Goal: Navigation & Orientation: Find specific page/section

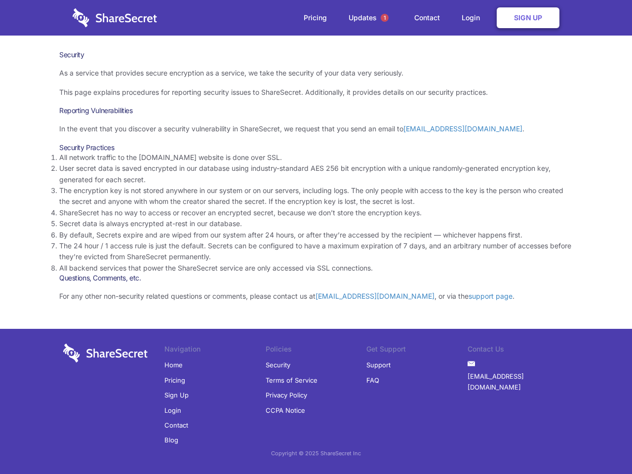
click at [316, 237] on li "By default, Secrets expire and are wiped from our system after 24 hours, or aft…" at bounding box center [316, 235] width 514 height 11
click at [385, 18] on span "1" at bounding box center [385, 18] width 8 height 8
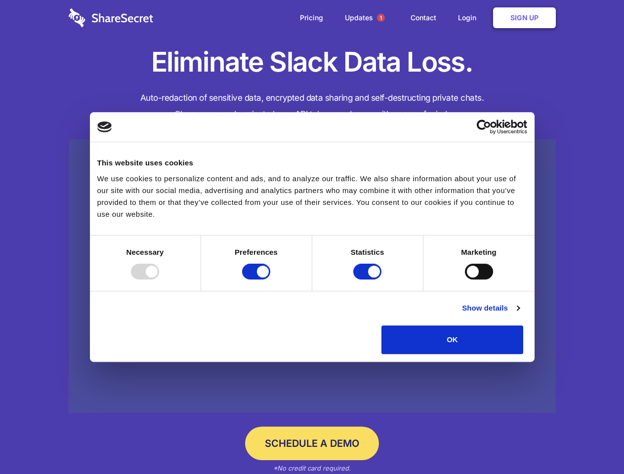
click at [159, 280] on div at bounding box center [145, 272] width 28 height 16
click at [270, 280] on input "Preferences" at bounding box center [256, 272] width 28 height 16
checkbox input "false"
click at [368, 280] on input "Statistics" at bounding box center [367, 272] width 28 height 16
checkbox input "false"
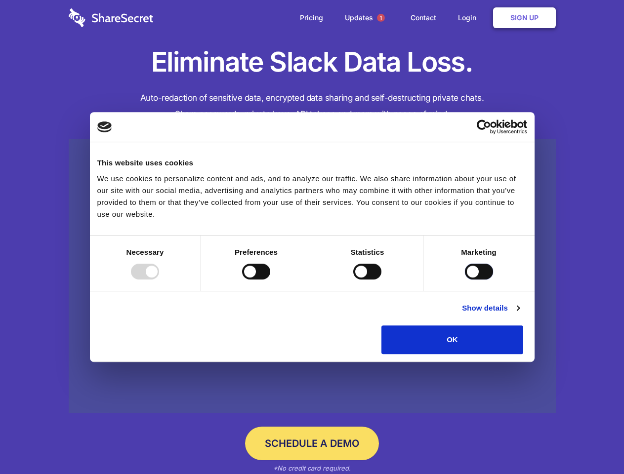
click at [465, 280] on input "Marketing" at bounding box center [479, 272] width 28 height 16
checkbox input "true"
click at [519, 314] on link "Show details" at bounding box center [490, 308] width 57 height 12
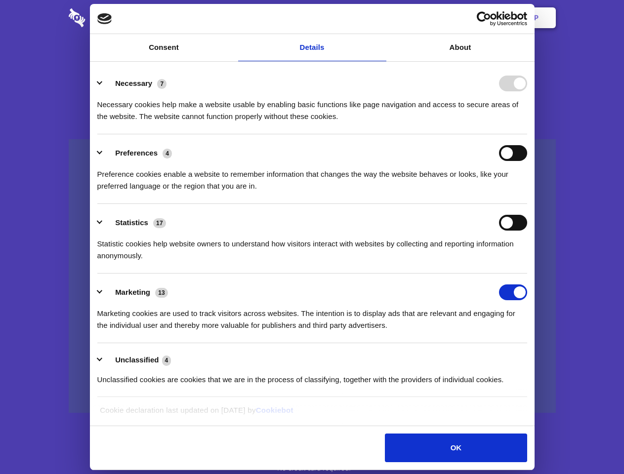
click at [527, 134] on li "Necessary 7 Necessary cookies help make a website usable by enabling basic func…" at bounding box center [312, 100] width 430 height 70
click at [380, 18] on span "1" at bounding box center [381, 18] width 8 height 8
